Goal: Transaction & Acquisition: Subscribe to service/newsletter

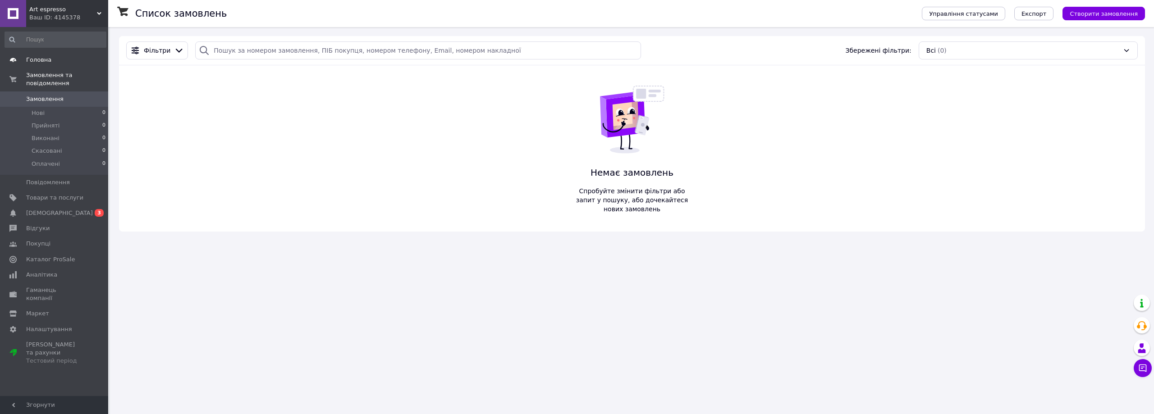
click at [44, 61] on span "Головна" at bounding box center [38, 60] width 25 height 8
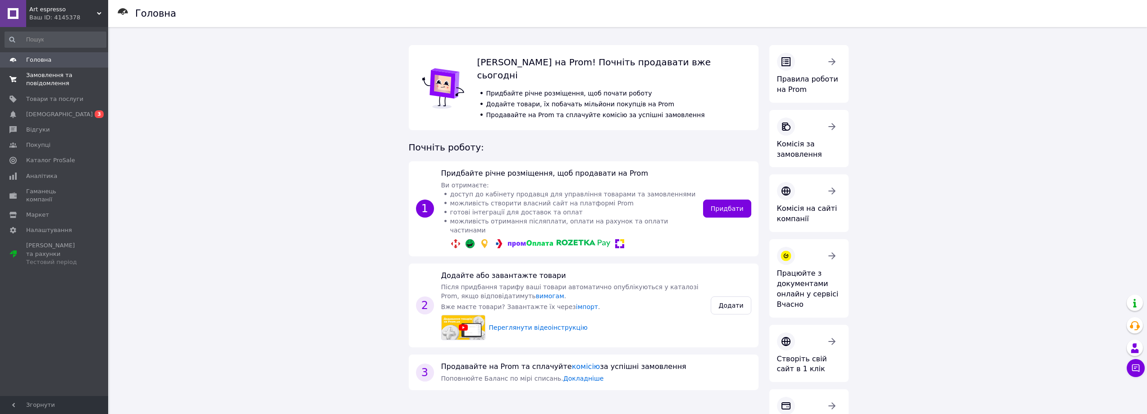
click at [45, 75] on span "Замовлення та повідомлення" at bounding box center [54, 79] width 57 height 16
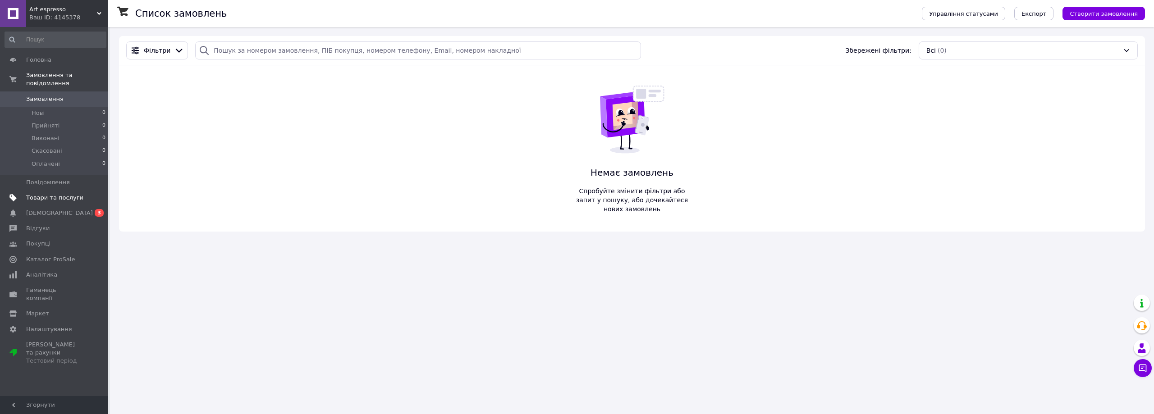
click at [58, 195] on link "Товари та послуги" at bounding box center [55, 197] width 111 height 15
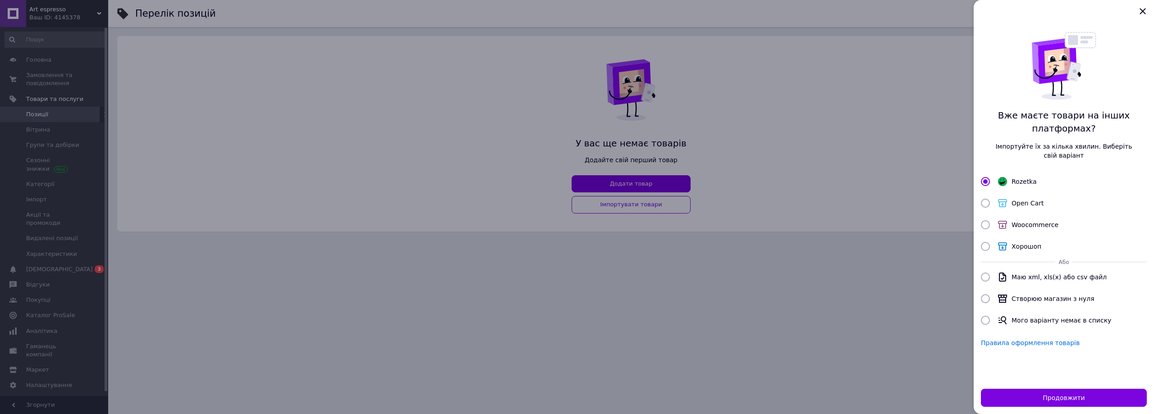
click at [173, 198] on div at bounding box center [577, 207] width 1154 height 414
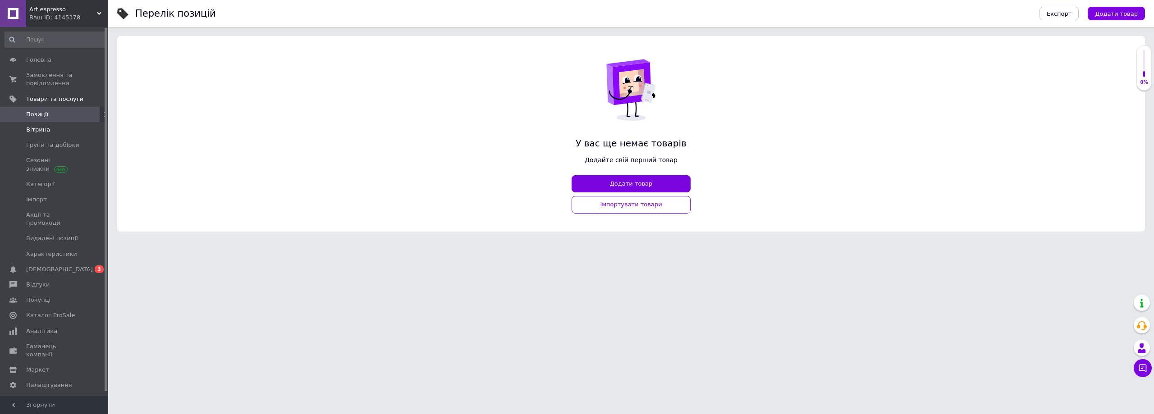
click at [33, 131] on span "Вітрина" at bounding box center [38, 130] width 24 height 8
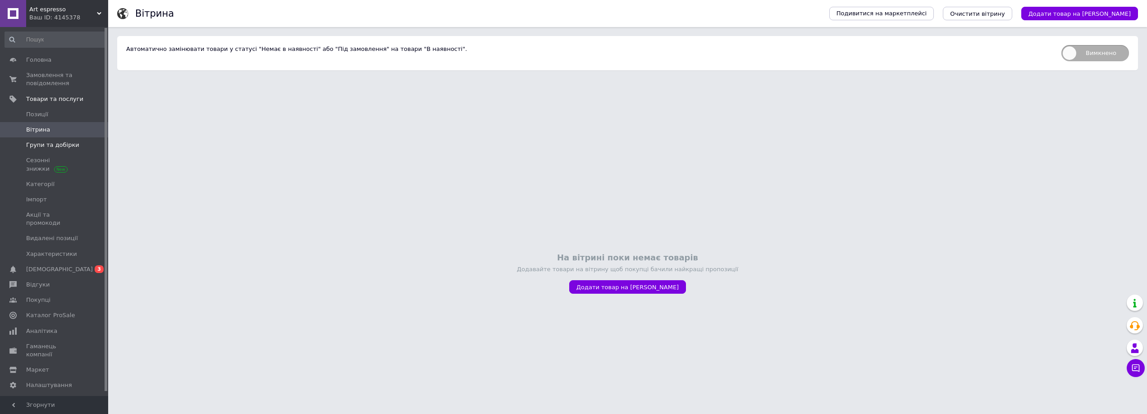
click at [55, 145] on span "Групи та добірки" at bounding box center [52, 145] width 53 height 8
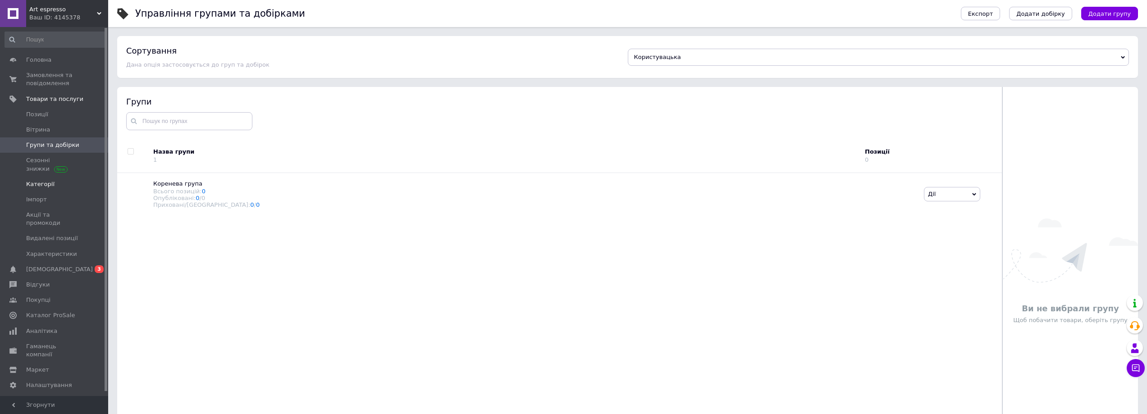
click at [51, 186] on span "Категорії" at bounding box center [54, 184] width 57 height 8
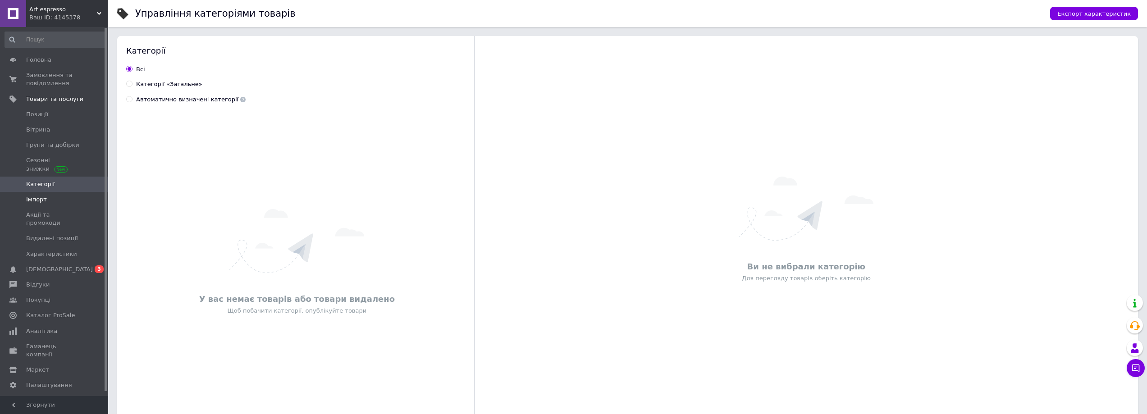
click at [43, 198] on span "Імпорт" at bounding box center [36, 200] width 21 height 8
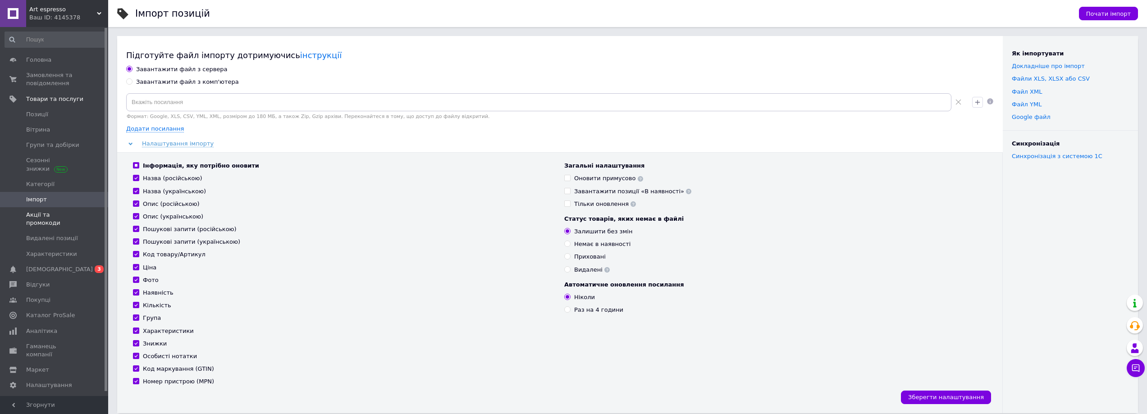
click at [72, 216] on span "Акції та промокоди" at bounding box center [54, 219] width 57 height 16
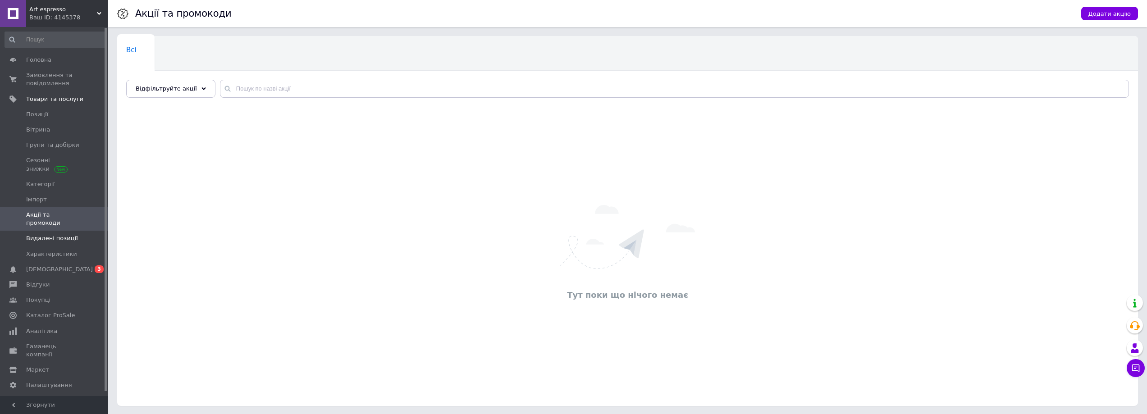
click at [64, 234] on span "Видалені позиції" at bounding box center [52, 238] width 52 height 8
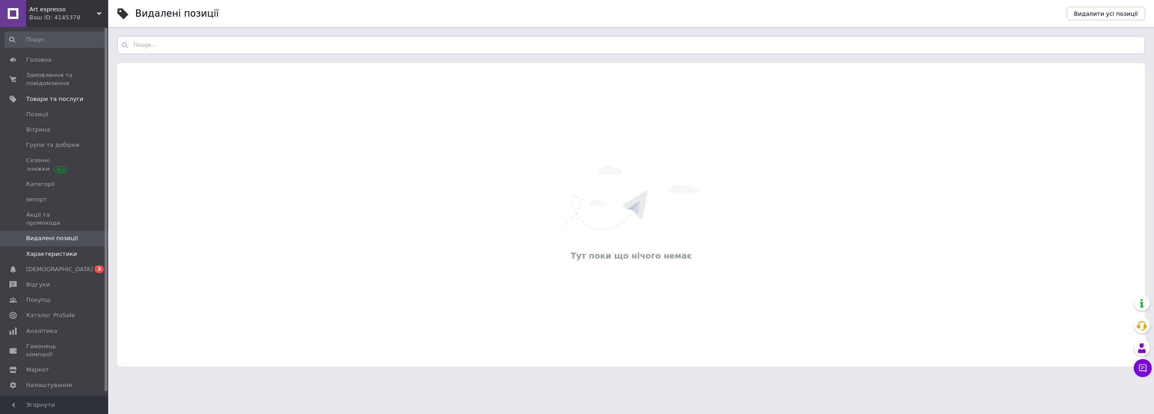
click at [60, 250] on span "Характеристики" at bounding box center [51, 254] width 51 height 8
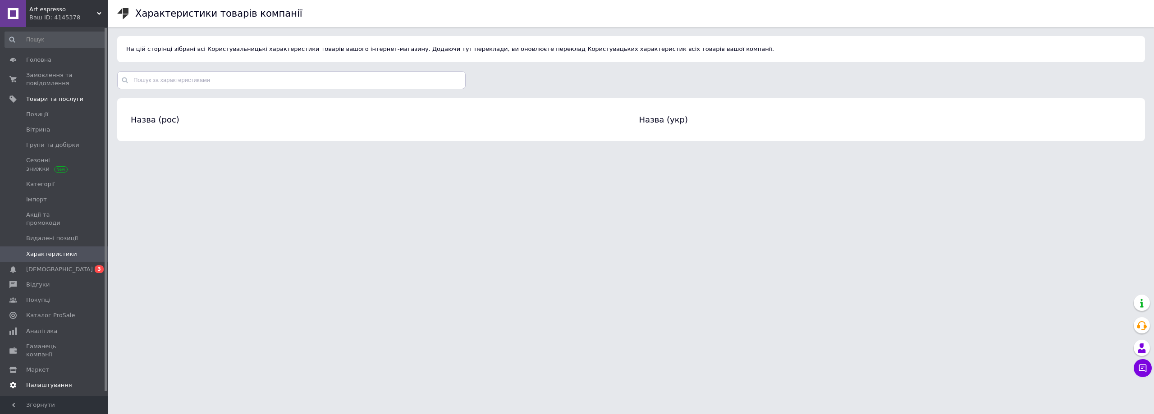
click at [58, 381] on span "Налаштування" at bounding box center [49, 385] width 46 height 8
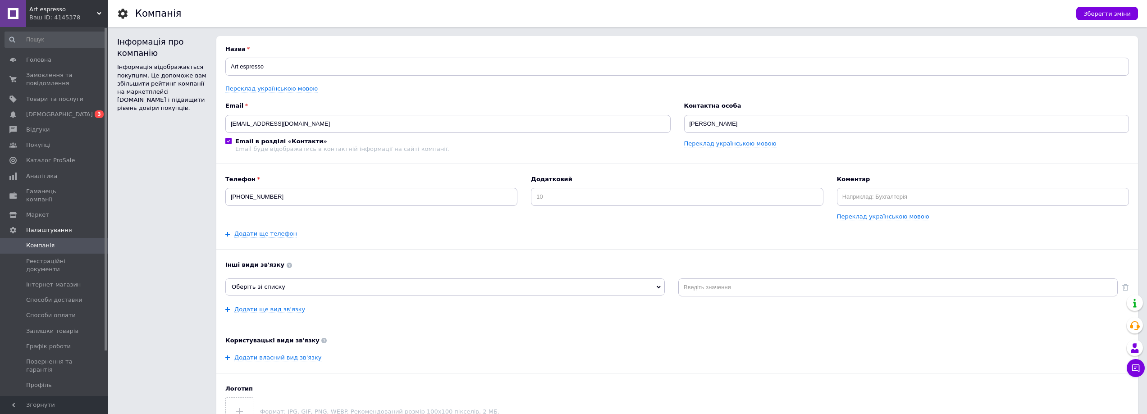
click at [37, 5] on span "Art espresso" at bounding box center [63, 9] width 68 height 8
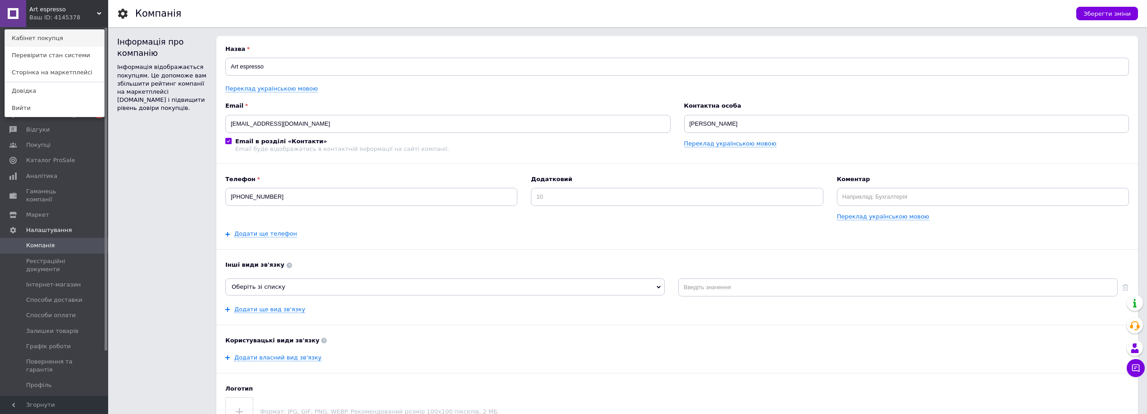
click at [57, 42] on link "Кабінет покупця" at bounding box center [54, 38] width 99 height 17
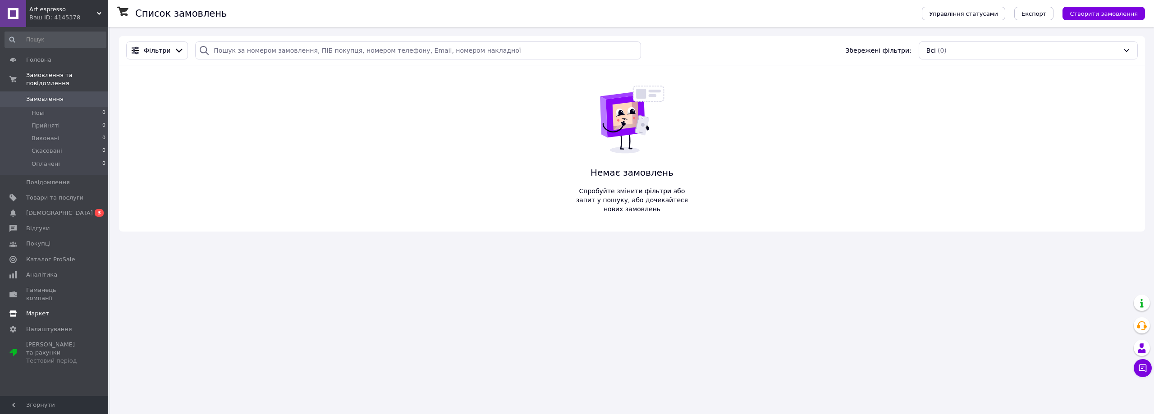
click at [34, 310] on span "Маркет" at bounding box center [37, 314] width 23 height 8
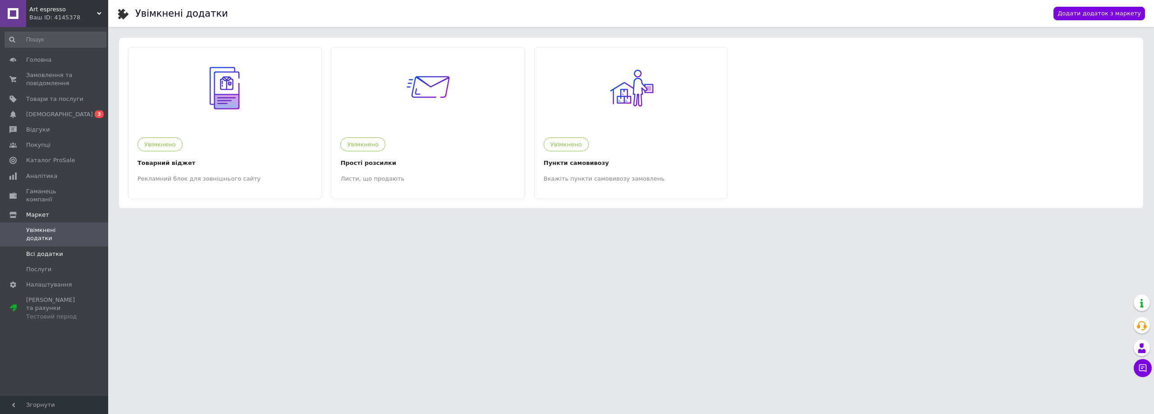
click at [37, 250] on span "Всі додатки" at bounding box center [44, 254] width 37 height 8
click at [45, 250] on span "Всі додатки" at bounding box center [44, 254] width 37 height 8
click at [32, 265] on span "Послуги" at bounding box center [38, 269] width 25 height 8
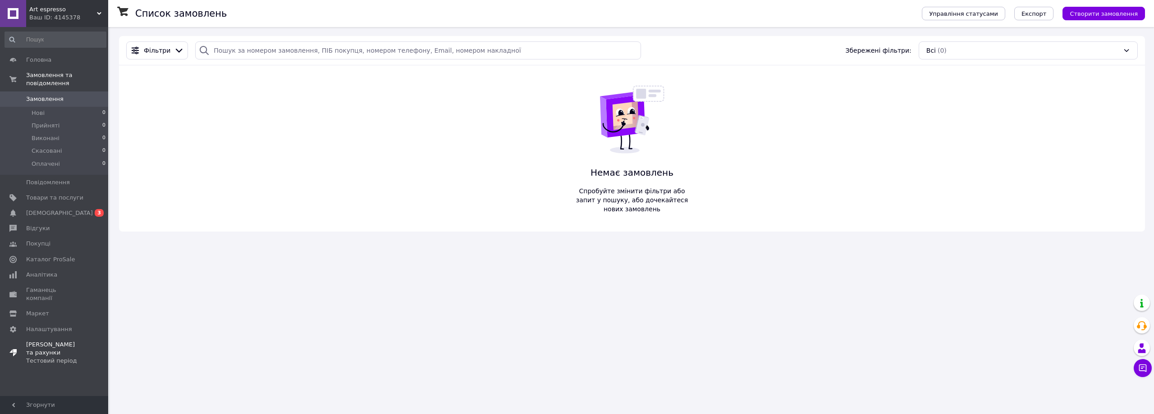
click at [49, 341] on span "Тарифи та рахунки Тестовий період" at bounding box center [54, 353] width 57 height 25
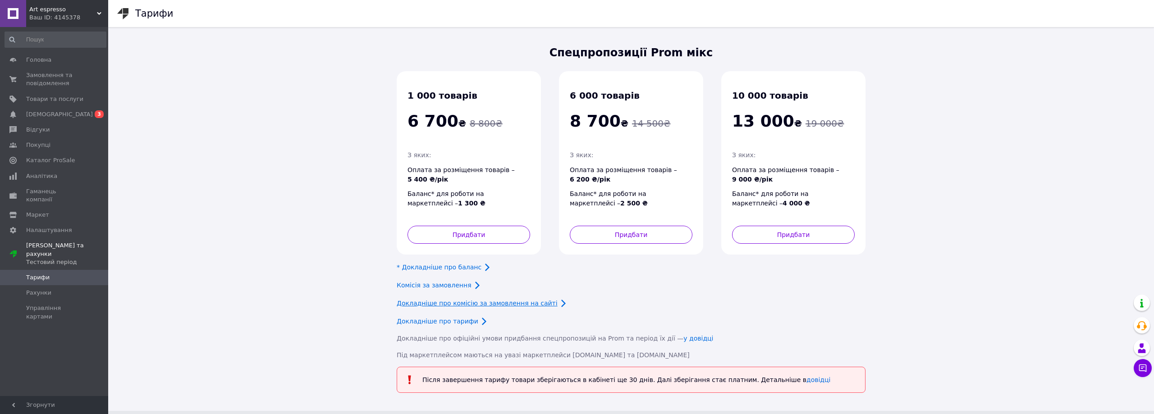
click at [478, 305] on link "Докладніше про комісію за замовлення на сайті" at bounding box center [477, 303] width 161 height 7
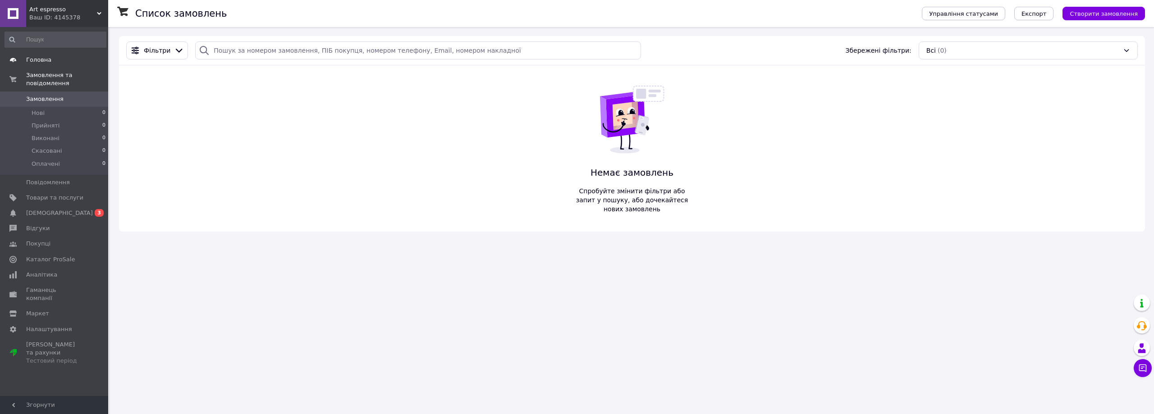
click at [51, 59] on span "Головна" at bounding box center [54, 60] width 57 height 8
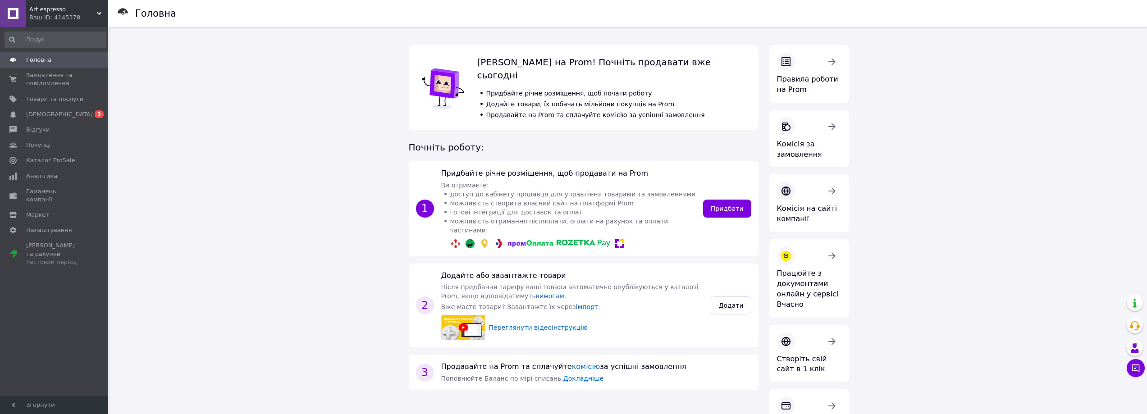
click at [8, 14] on link at bounding box center [13, 13] width 26 height 27
click at [55, 3] on div "Art espresso Ваш ID: 4145378" at bounding box center [67, 13] width 82 height 27
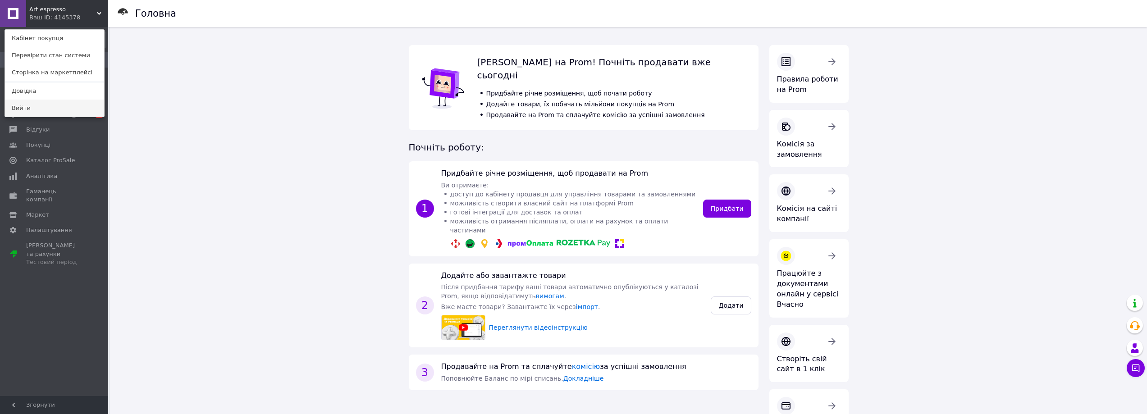
click at [29, 110] on link "Вийти" at bounding box center [54, 108] width 99 height 17
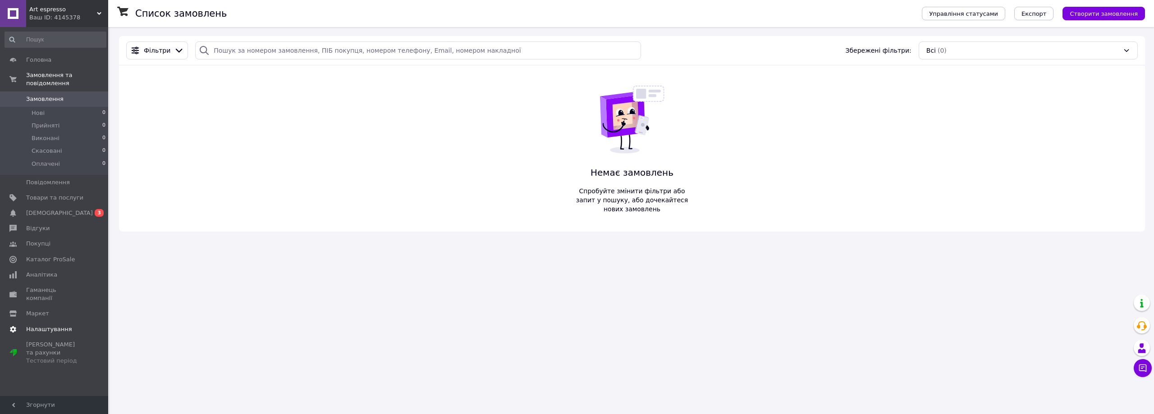
click at [41, 325] on span "Налаштування" at bounding box center [49, 329] width 46 height 8
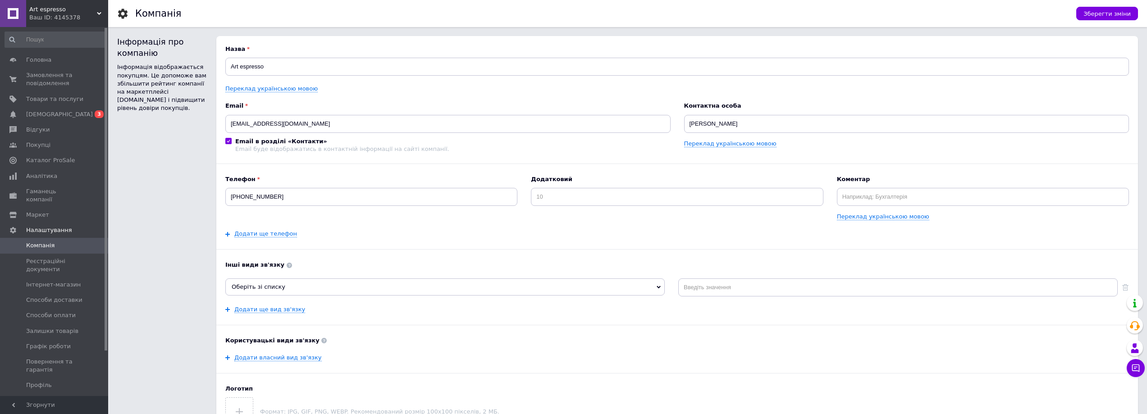
click at [18, 15] on link at bounding box center [13, 13] width 26 height 27
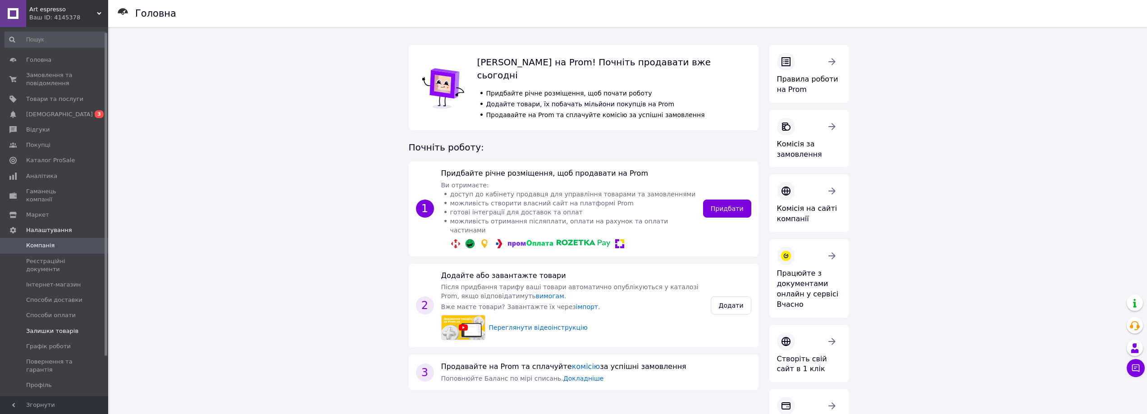
scroll to position [45, 0]
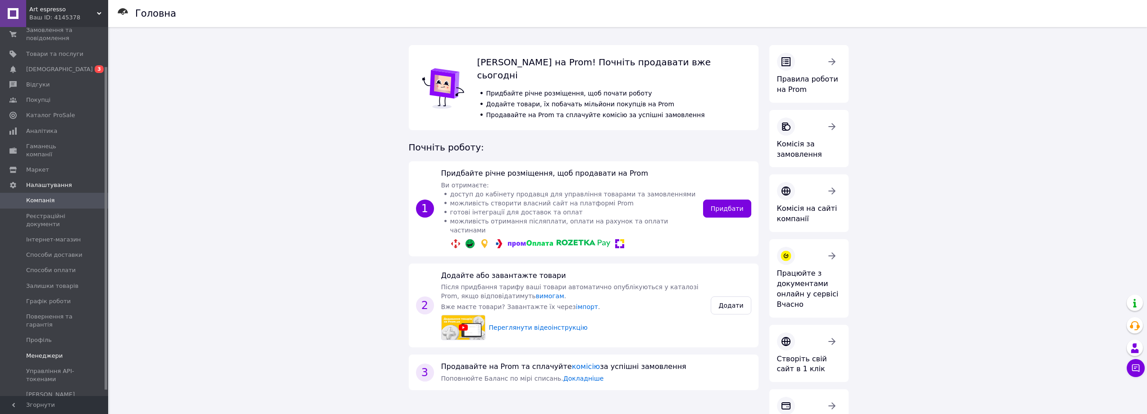
click at [46, 352] on span "Менеджери" at bounding box center [44, 356] width 36 height 8
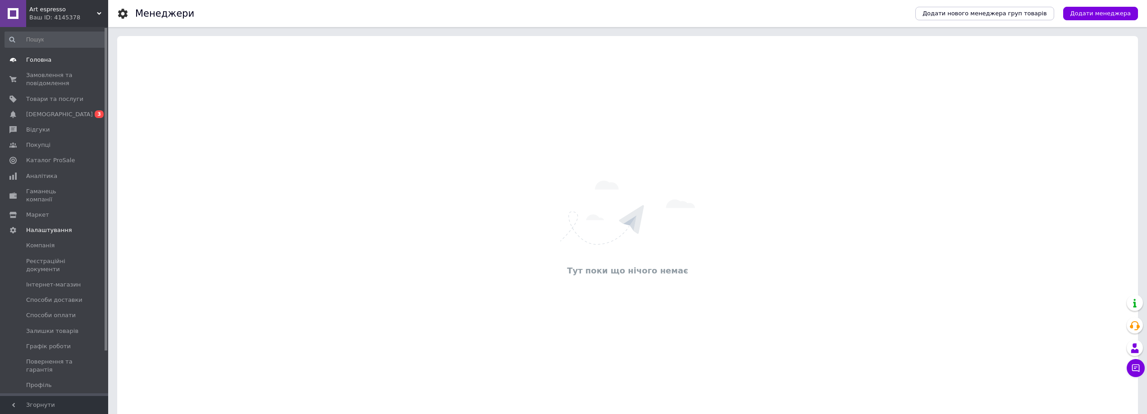
click at [50, 54] on link "Головна" at bounding box center [55, 59] width 111 height 15
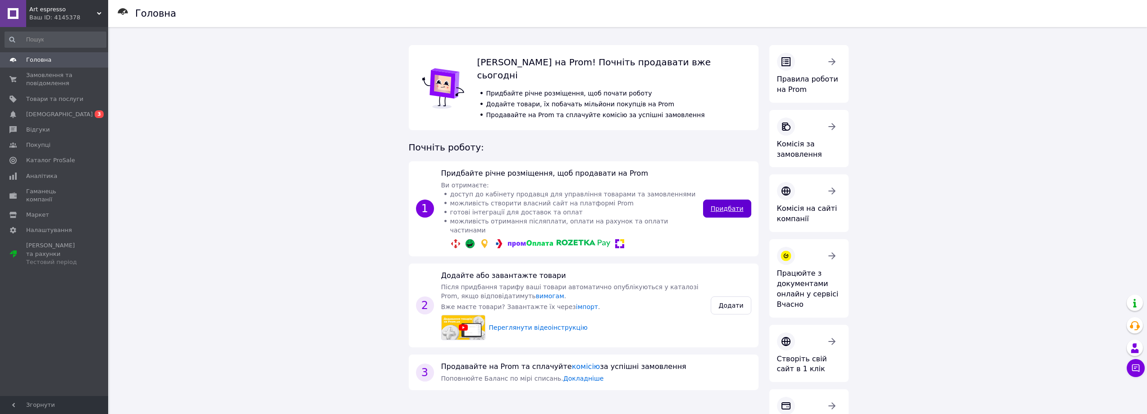
click at [738, 200] on link "Придбати" at bounding box center [727, 209] width 48 height 18
click at [740, 200] on link "Придбати" at bounding box center [727, 209] width 48 height 18
click at [54, 258] on div "Тестовий період" at bounding box center [54, 262] width 57 height 8
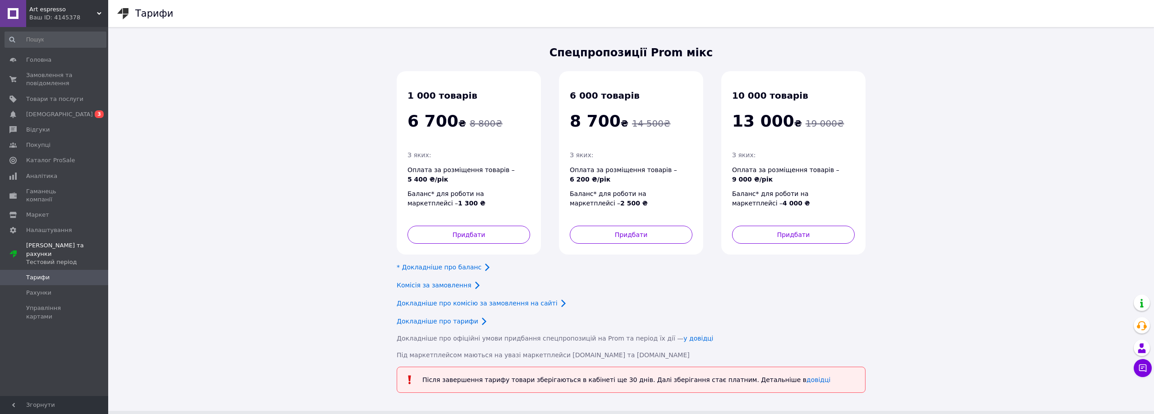
click at [431, 102] on div "1 000 товарів" at bounding box center [468, 95] width 123 height 13
click at [470, 230] on button "Придбати" at bounding box center [468, 235] width 123 height 18
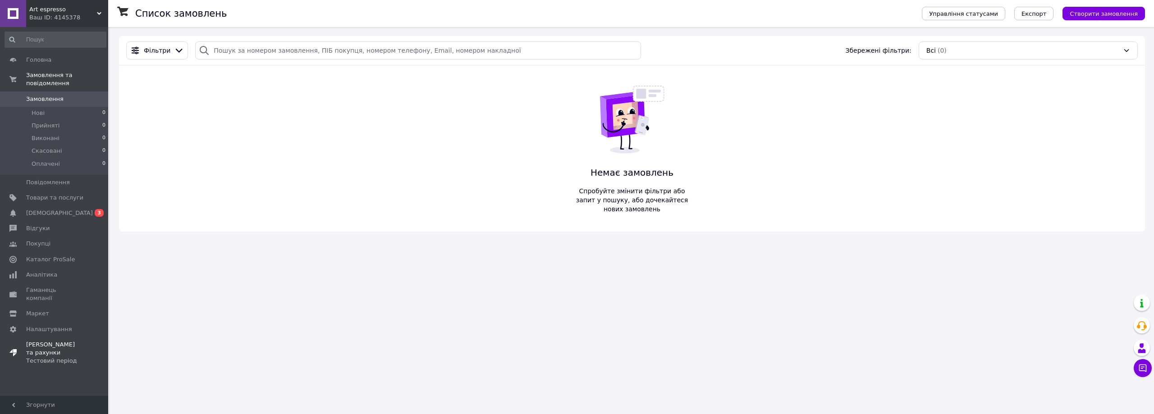
click at [69, 341] on span "[DEMOGRAPHIC_DATA] та рахунки Тестовий період" at bounding box center [54, 353] width 57 height 25
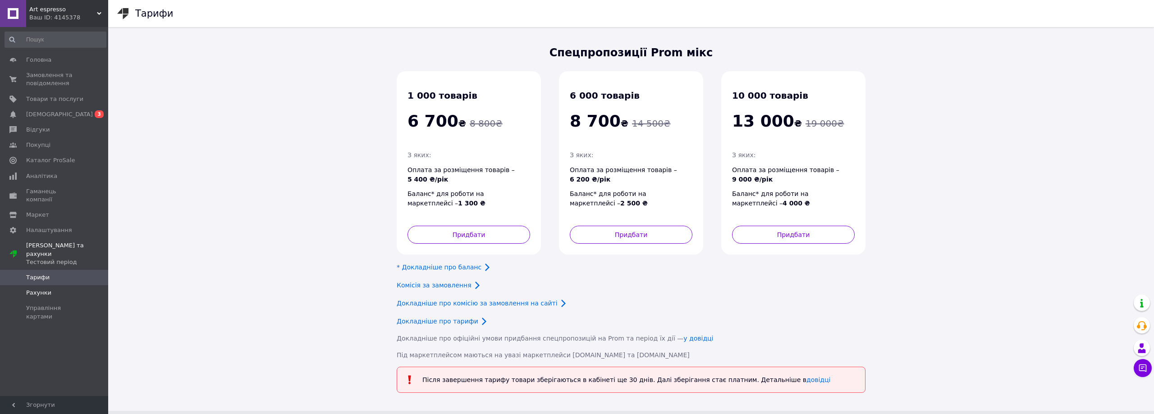
click at [51, 289] on span "Рахунки" at bounding box center [54, 293] width 57 height 8
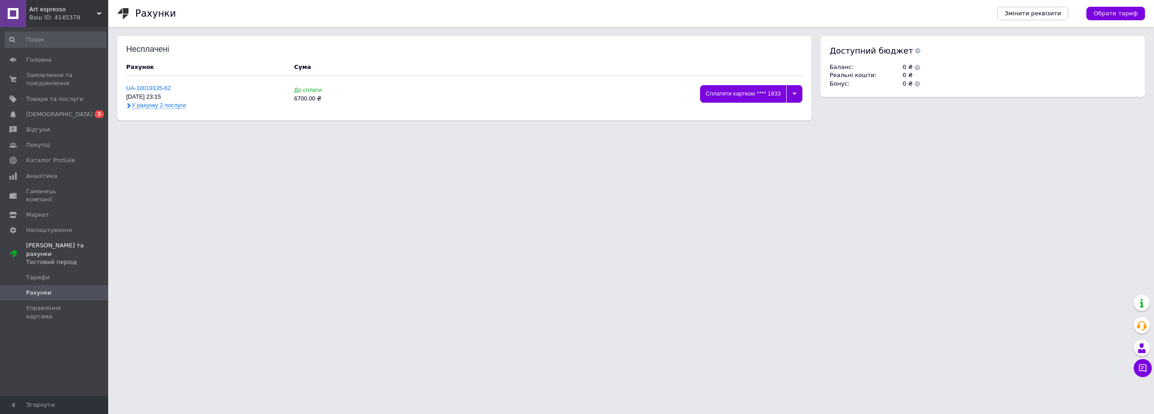
click at [172, 105] on span "У рахунку 2 послуги" at bounding box center [159, 105] width 54 height 7
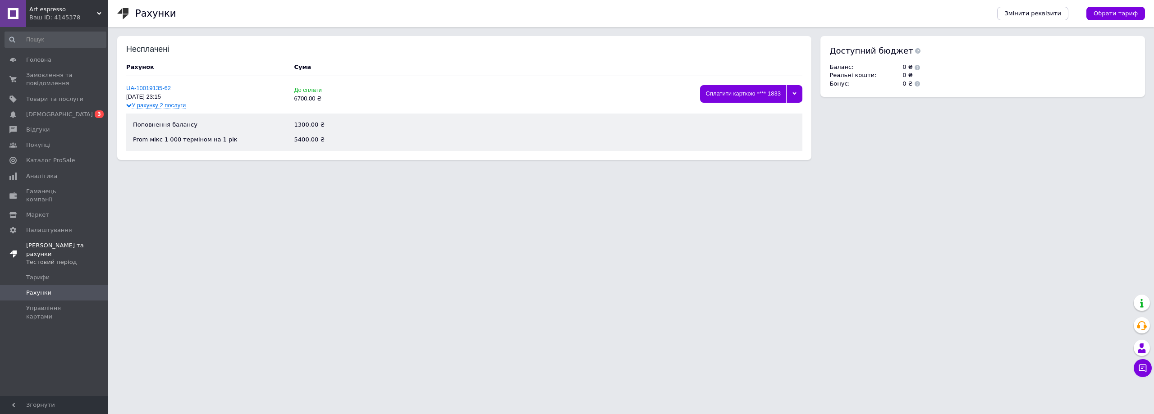
click at [57, 242] on span "[DEMOGRAPHIC_DATA] та рахунки Тестовий період" at bounding box center [67, 254] width 82 height 25
click at [57, 242] on span "[DEMOGRAPHIC_DATA] та рахунки Тестовий період" at bounding box center [54, 254] width 57 height 25
click at [176, 105] on span "У рахунку 2 послуги" at bounding box center [159, 105] width 54 height 7
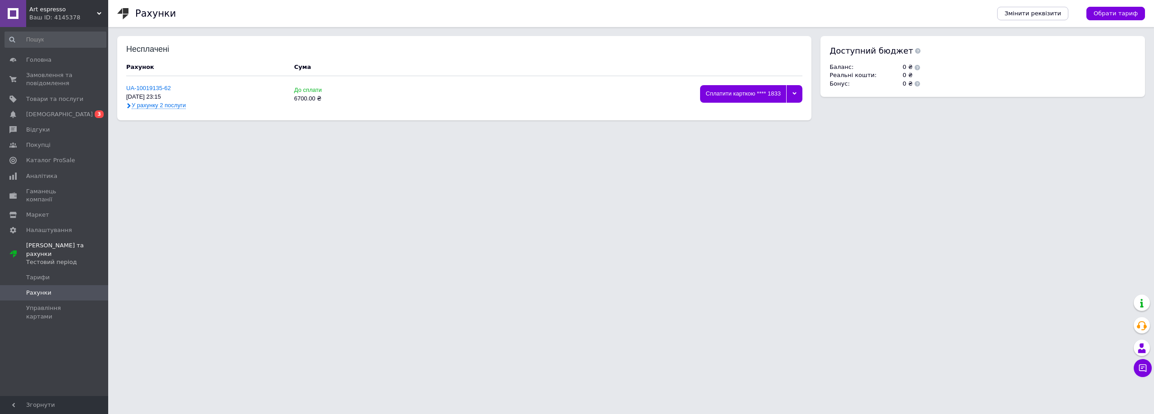
click at [176, 105] on span "У рахунку 2 послуги" at bounding box center [159, 105] width 54 height 7
